Goal: Use online tool/utility: Utilize a website feature to perform a specific function

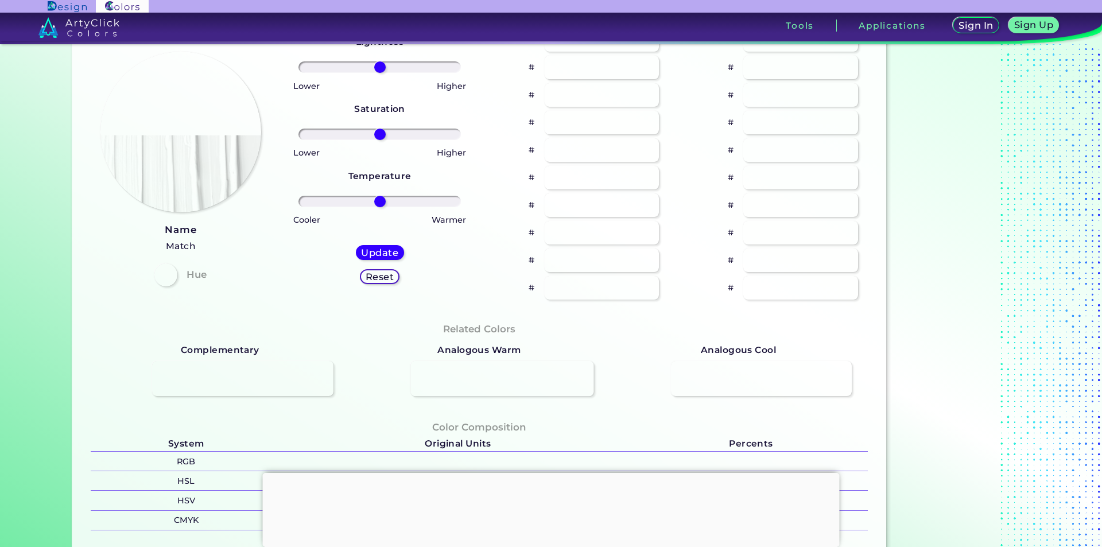
scroll to position [115, 0]
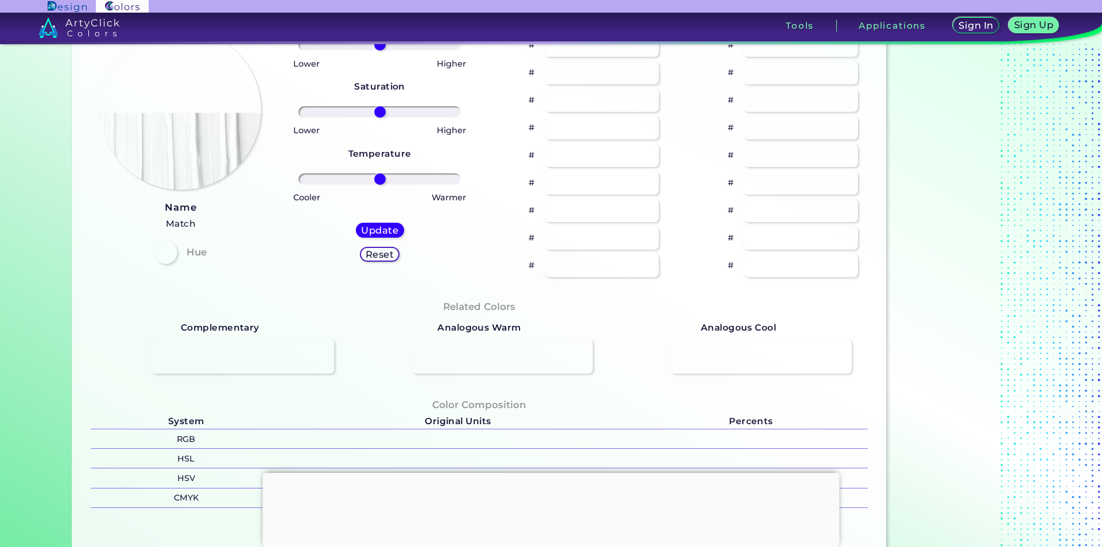
click at [313, 356] on div at bounding box center [243, 357] width 183 height 36
click at [242, 351] on div at bounding box center [243, 357] width 183 height 36
click at [227, 325] on strong "Complementary" at bounding box center [220, 327] width 79 height 15
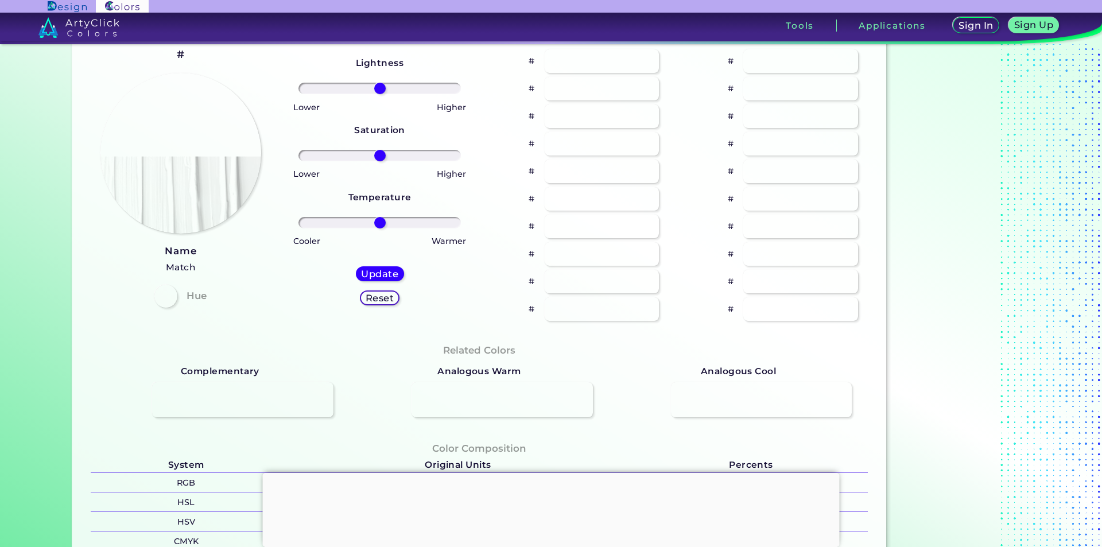
scroll to position [0, 0]
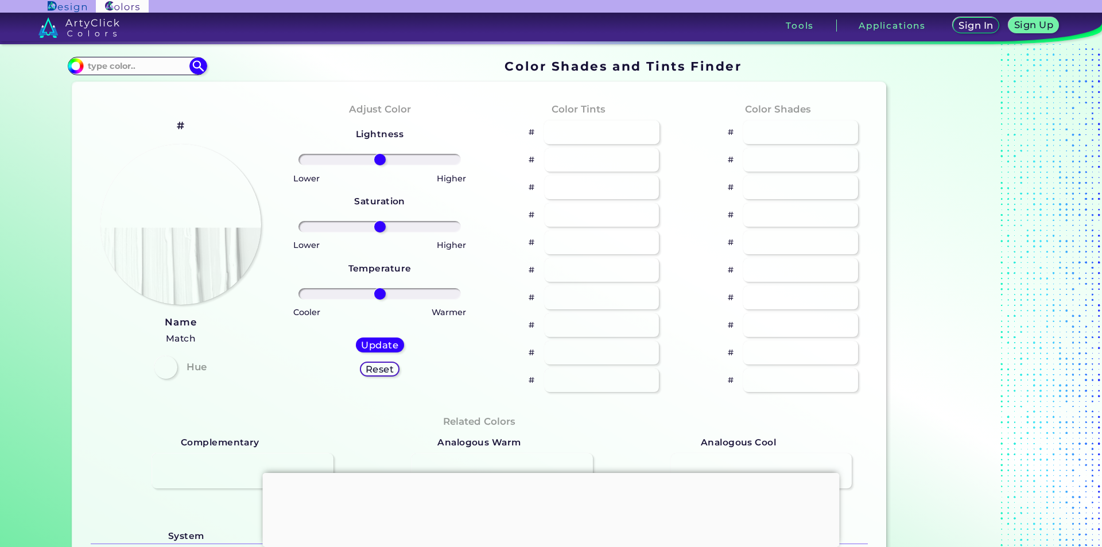
click at [616, 128] on div at bounding box center [601, 133] width 115 height 24
click at [224, 255] on img at bounding box center [181, 225] width 162 height 162
click at [138, 68] on input at bounding box center [137, 66] width 107 height 15
type input "navy blue"
click at [129, 105] on span "◉" at bounding box center [134, 107] width 11 height 15
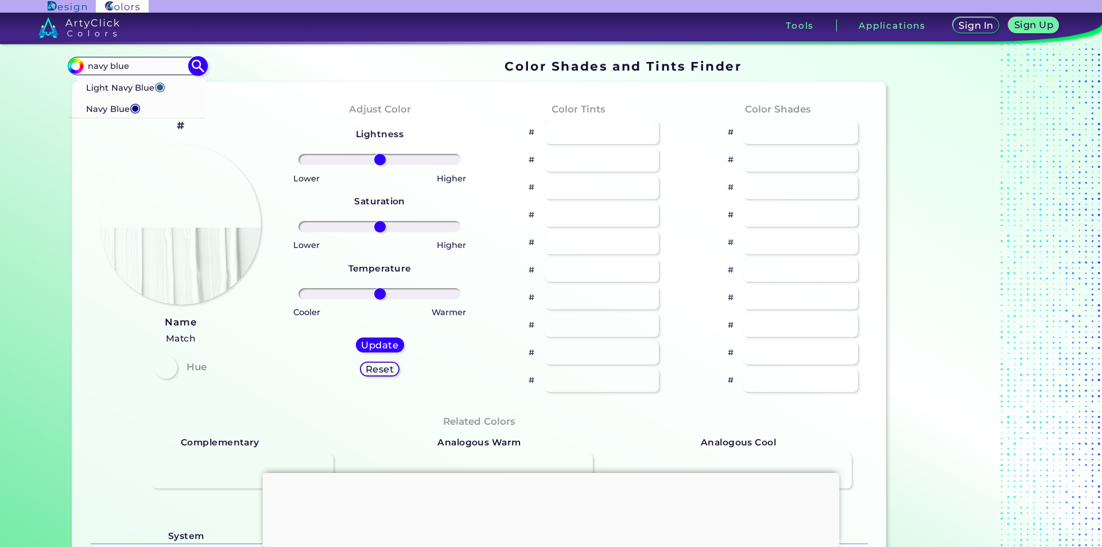
type input "#000080"
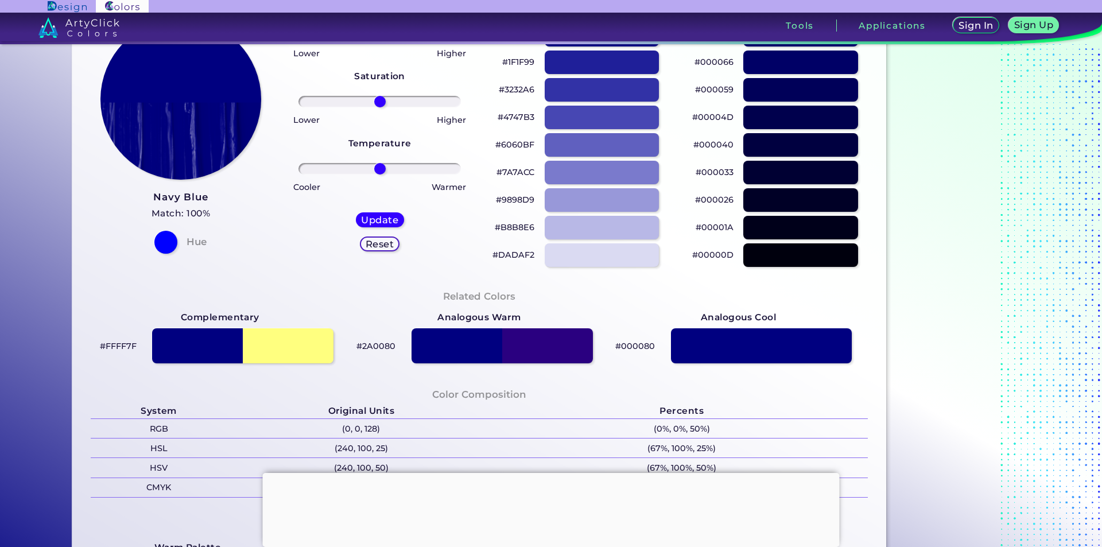
scroll to position [115, 0]
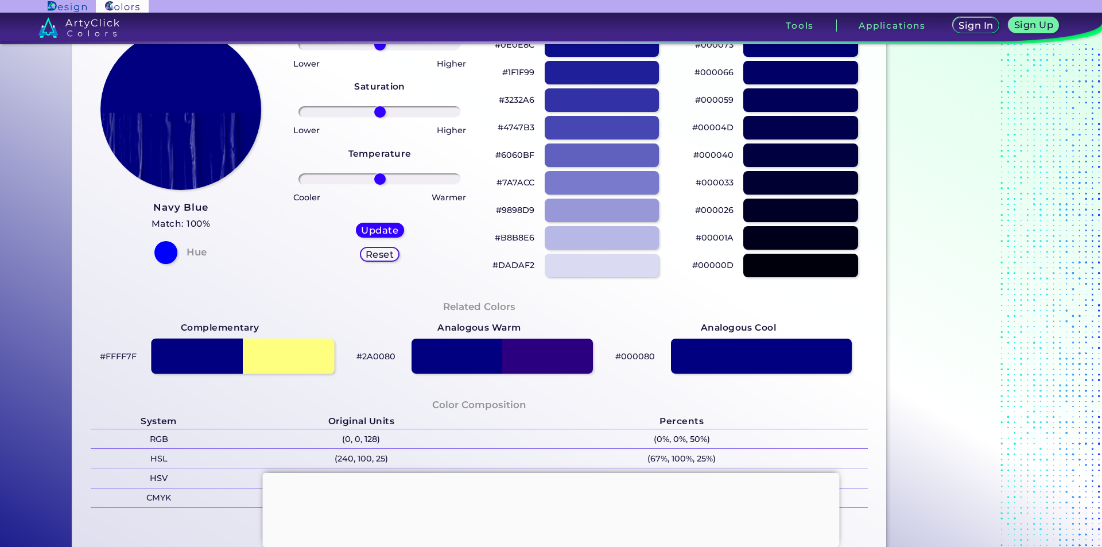
click at [271, 352] on div at bounding box center [243, 357] width 183 height 36
type input "#ffff7f"
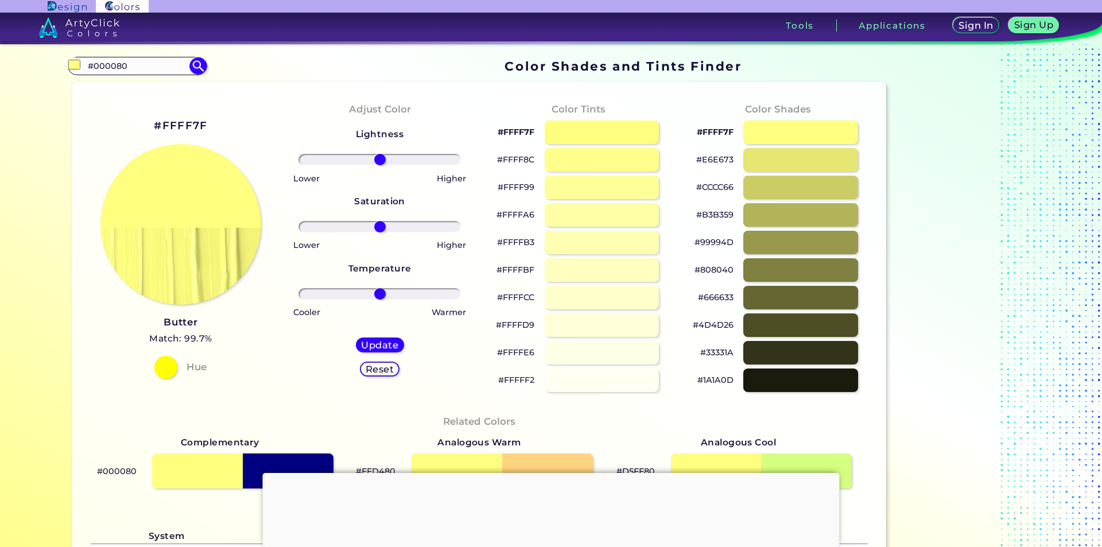
drag, startPoint x: 109, startPoint y: 66, endPoint x: 2, endPoint y: 67, distance: 106.8
click at [3, 68] on section "Color Shades Finder #ffff7f #000080 Light Navy Blue ◉ Navy Blue ◉ Acadia ◉ Acid…" at bounding box center [551, 295] width 1102 height 503
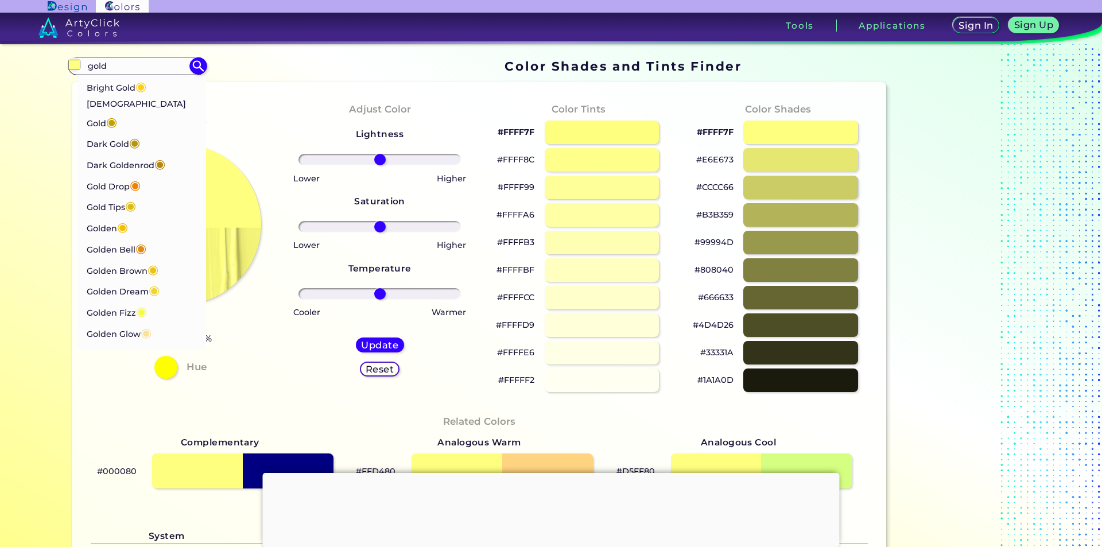
type input "gold"
click at [115, 102] on p "Buddha Gold ◉" at bounding box center [141, 112] width 111 height 36
type input "#c1a004"
type input "#C1A004"
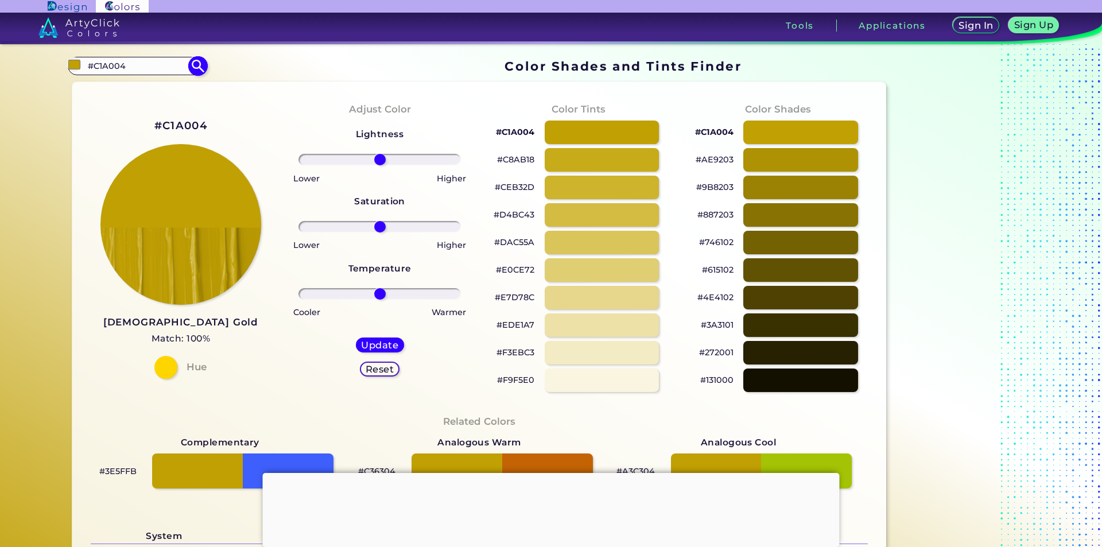
click at [133, 68] on input "#C1A004" at bounding box center [137, 66] width 107 height 15
click at [200, 70] on img at bounding box center [198, 66] width 20 height 20
click at [195, 58] on img at bounding box center [198, 66] width 20 height 20
click at [67, 67] on input "#c1a004" at bounding box center [74, 64] width 14 height 14
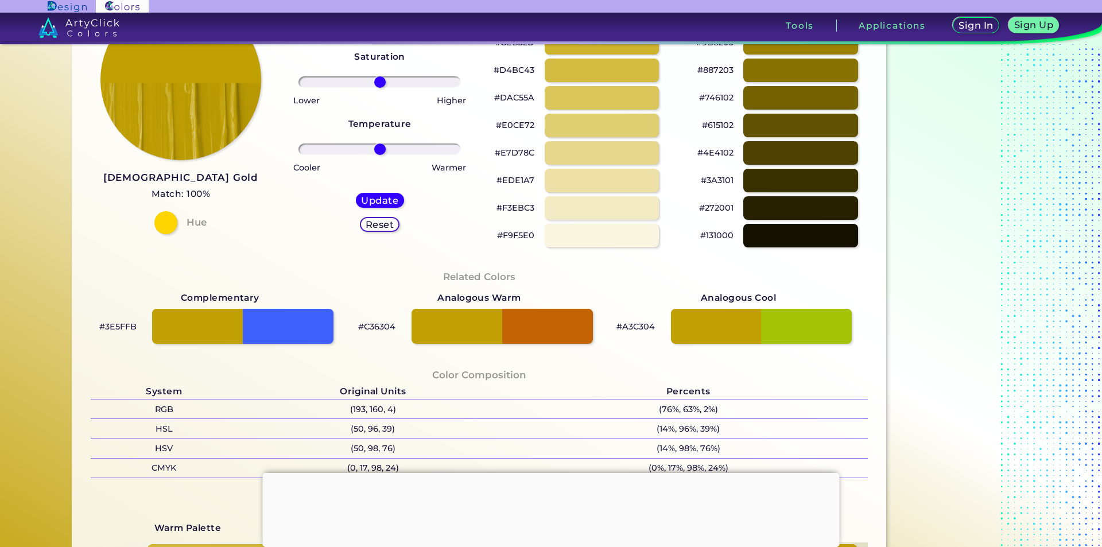
scroll to position [172, 0]
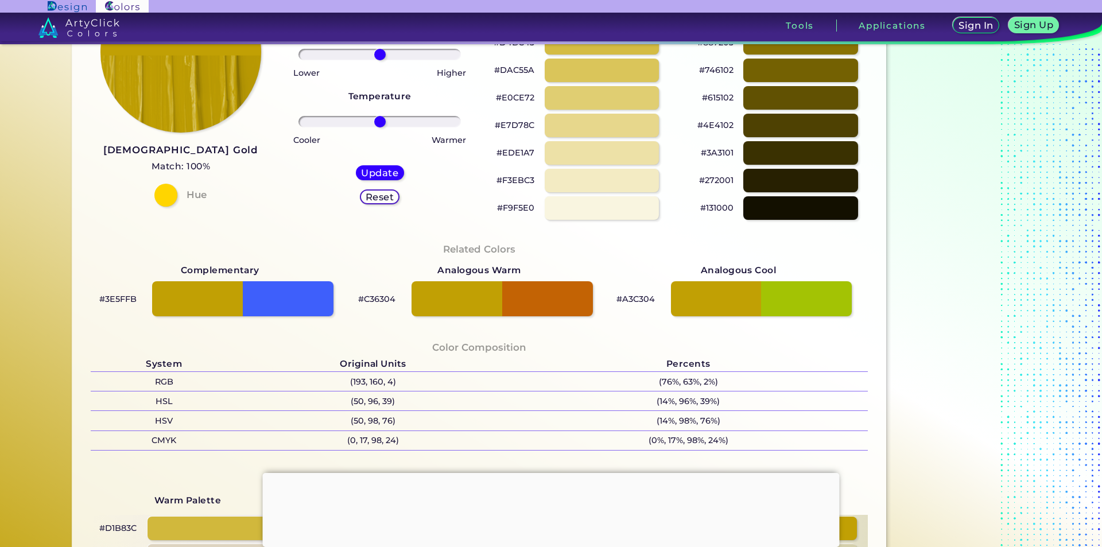
drag, startPoint x: 303, startPoint y: 292, endPoint x: 298, endPoint y: 273, distance: 19.9
click at [301, 292] on div at bounding box center [242, 298] width 181 height 35
type input "#3e5ffb"
